Goal: Check status: Check status

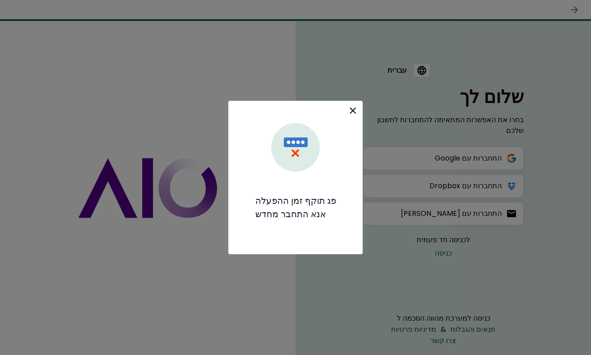
click at [352, 111] on icon at bounding box center [353, 110] width 11 height 11
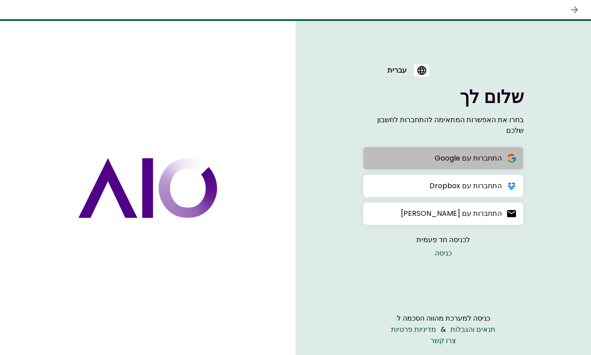
click at [489, 155] on div "התחברות עם Google" at bounding box center [468, 158] width 67 height 11
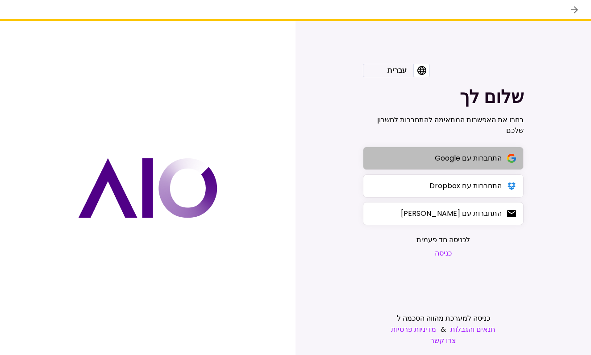
click at [448, 161] on div "התחברות עם Google" at bounding box center [468, 158] width 67 height 11
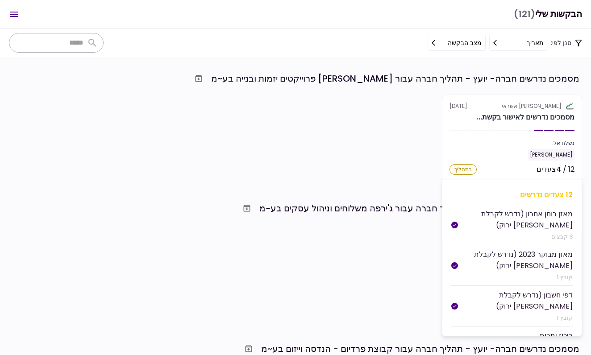
click at [524, 136] on section "אלטשולר שחם אשראי [DATE] מסמכים נדרשים לאישור בקשת... נשלח אל: [PERSON_NAME] מק…" at bounding box center [512, 138] width 140 height 87
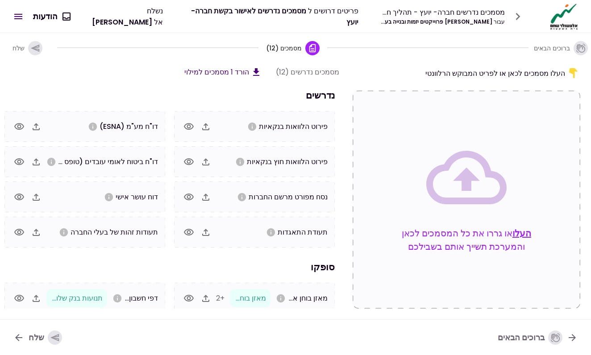
scroll to position [0, 0]
click at [40, 129] on icon "button" at bounding box center [36, 126] width 7 height 7
